Goal: Information Seeking & Learning: Learn about a topic

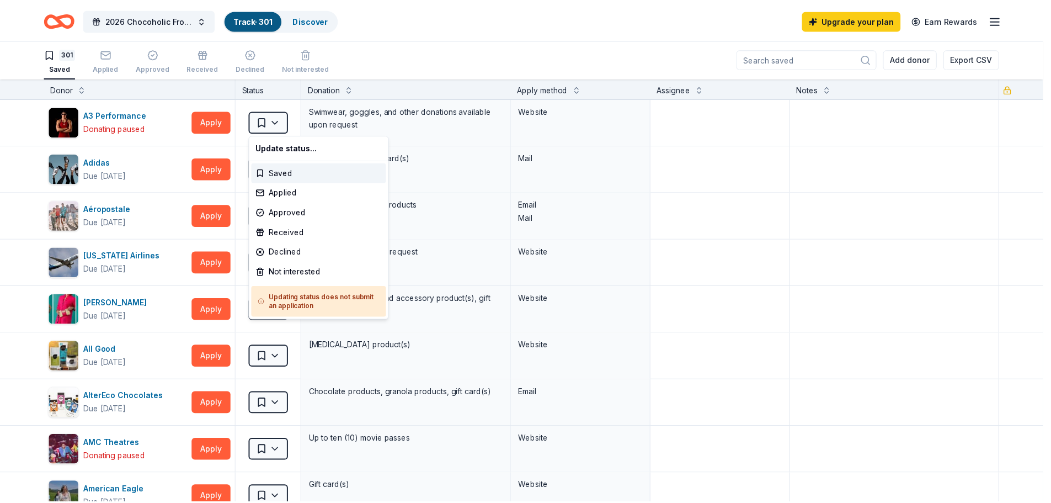
scroll to position [1, 0]
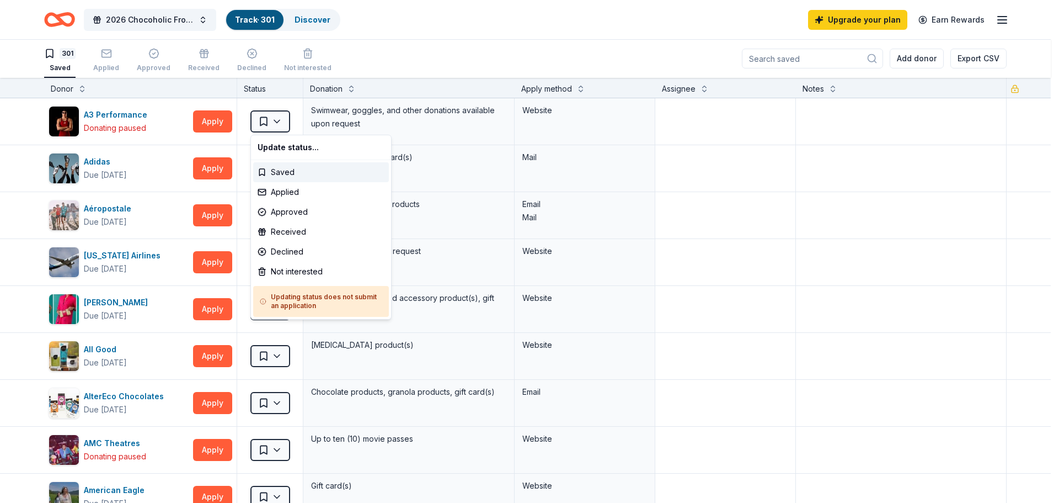
click at [811, 238] on html "2026 Chocoholic Frolic Track · 301 Discover Upgrade your plan Earn Rewards 301 …" at bounding box center [529, 250] width 1059 height 503
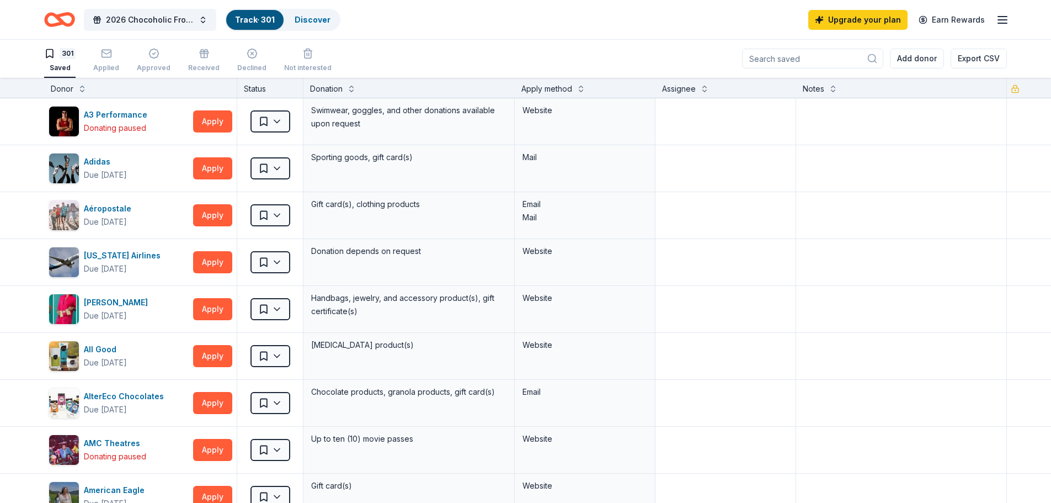
click at [60, 14] on icon "Home" at bounding box center [64, 19] width 17 height 11
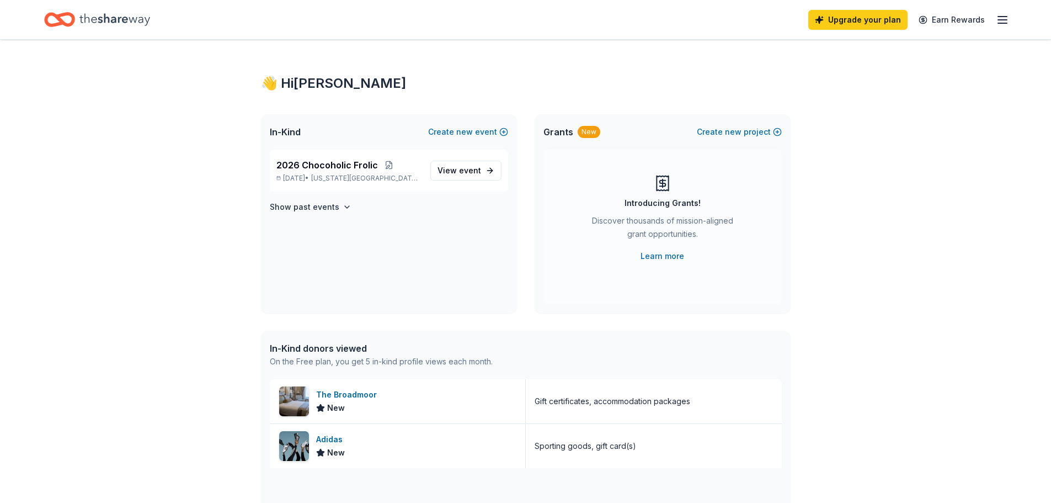
click at [998, 19] on icon "button" at bounding box center [1002, 19] width 13 height 13
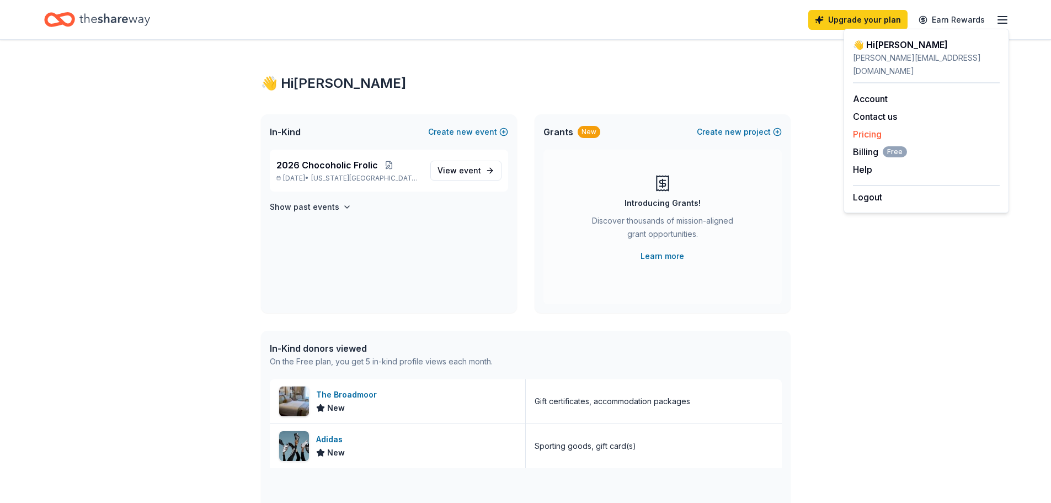
click at [875, 129] on link "Pricing" at bounding box center [867, 134] width 29 height 11
click at [871, 129] on link "Pricing" at bounding box center [867, 134] width 29 height 11
click at [861, 129] on link "Pricing" at bounding box center [867, 134] width 29 height 11
click at [859, 129] on link "Pricing" at bounding box center [867, 134] width 29 height 11
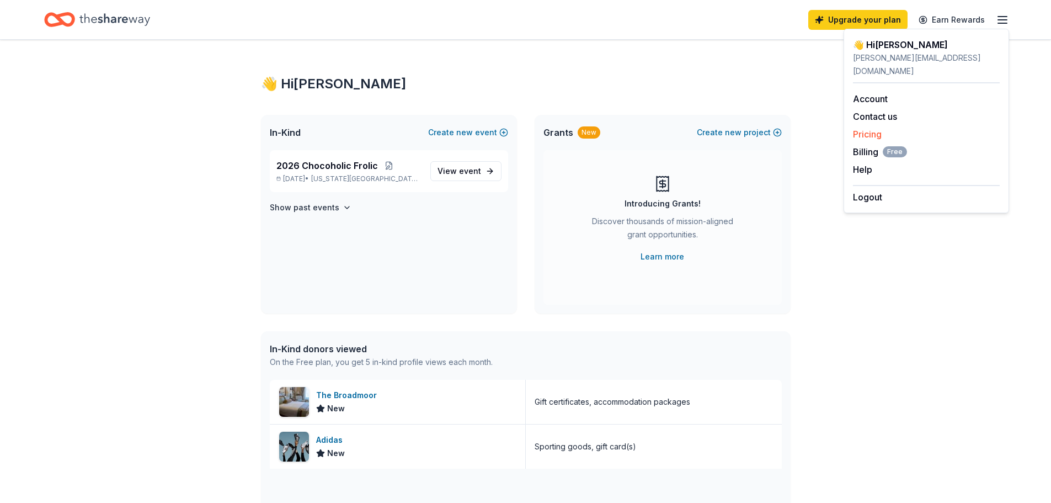
click at [859, 129] on link "Pricing" at bounding box center [867, 134] width 29 height 11
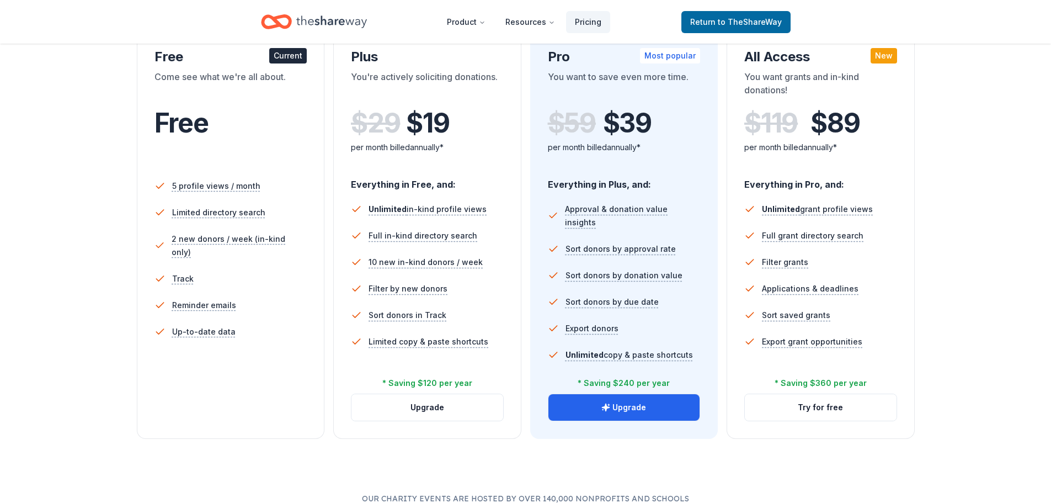
scroll to position [166, 0]
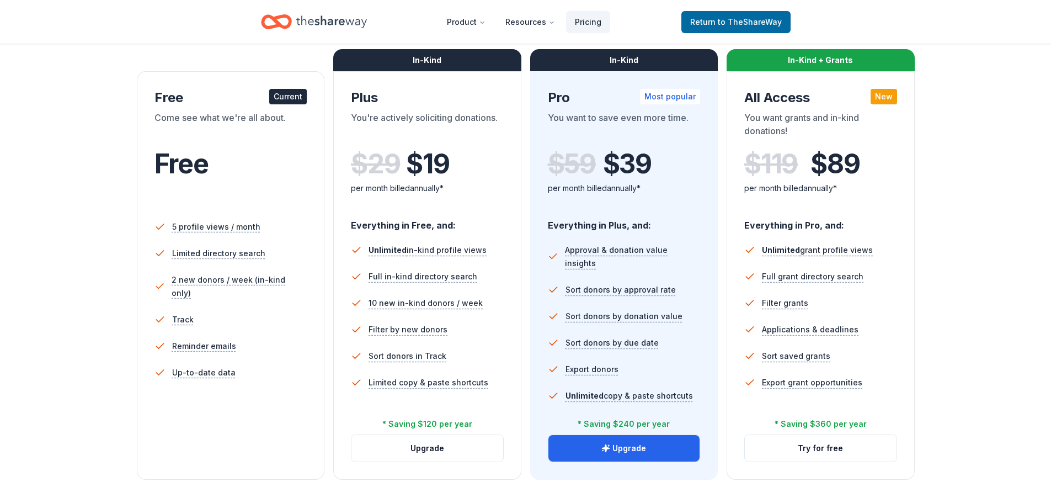
click at [283, 24] on icon "Home" at bounding box center [276, 22] width 31 height 26
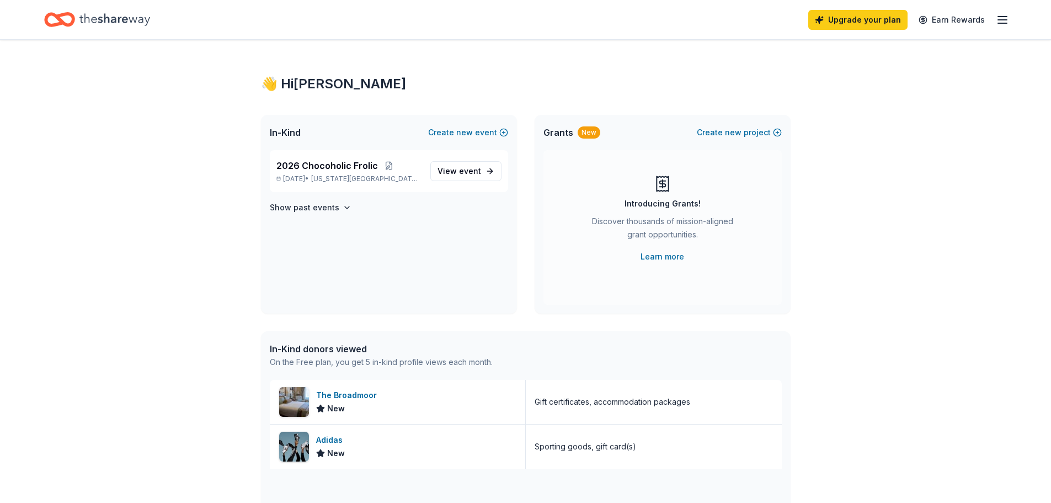
click at [1003, 20] on icon "button" at bounding box center [1002, 19] width 13 height 13
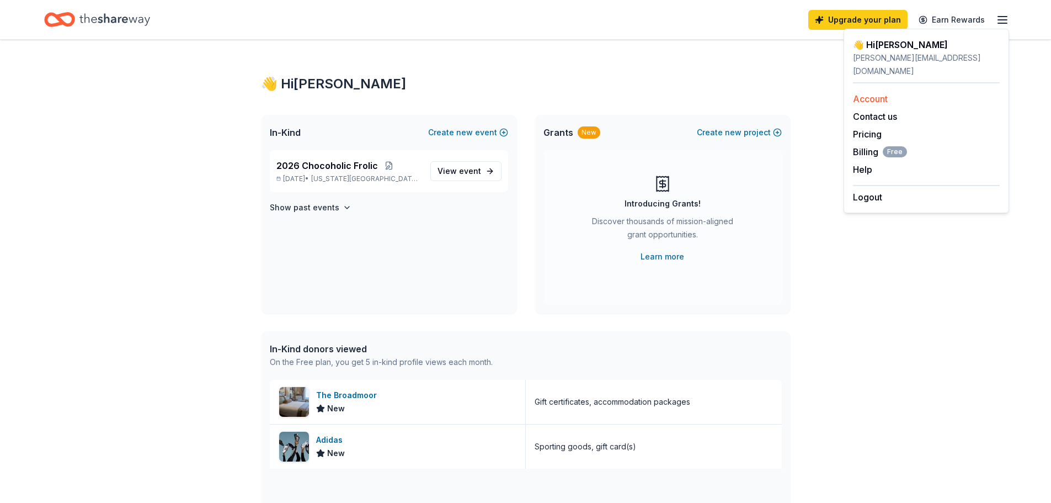
click at [875, 93] on link "Account" at bounding box center [870, 98] width 35 height 11
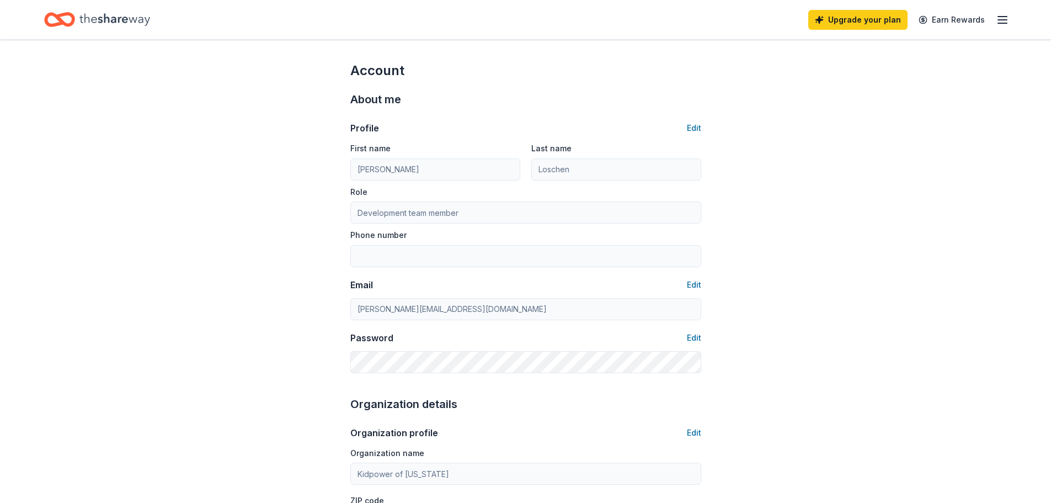
click at [1003, 21] on icon "button" at bounding box center [1002, 19] width 13 height 13
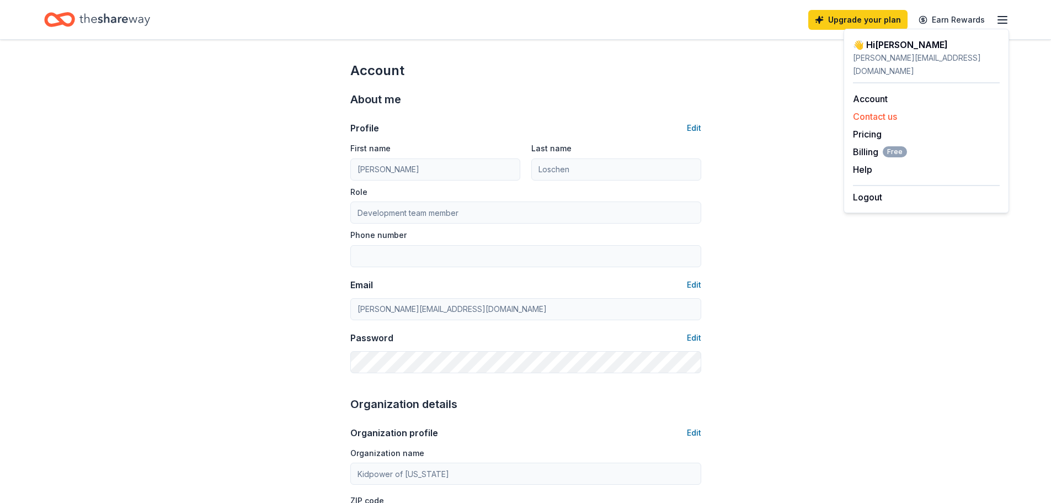
click at [873, 110] on button "Contact us" at bounding box center [875, 116] width 44 height 13
